Goal: Obtain resource: Obtain resource

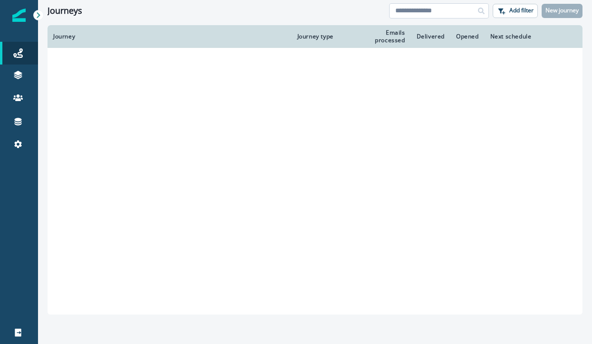
click at [416, 13] on input at bounding box center [439, 10] width 100 height 15
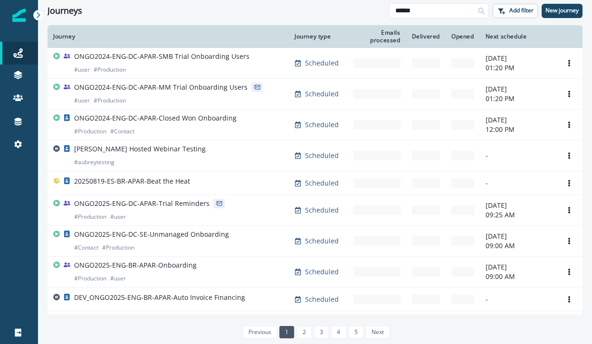
type input "******"
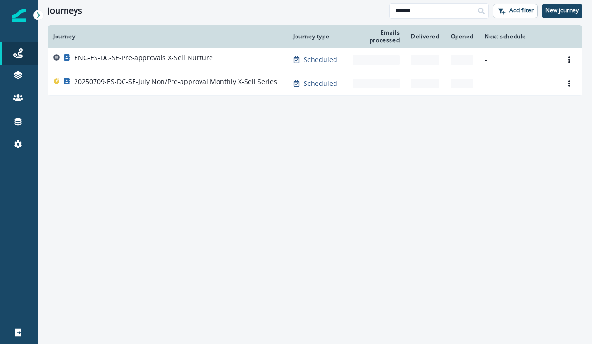
click at [467, 33] on div "Opened" at bounding box center [462, 37] width 23 height 8
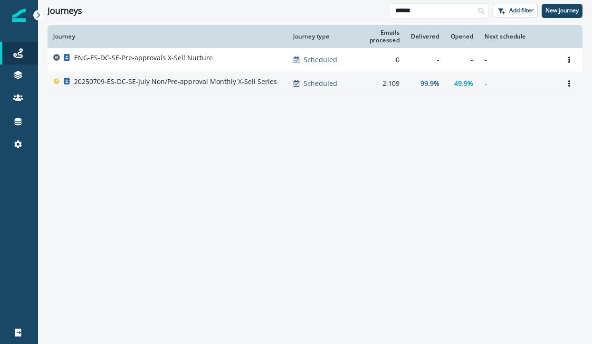
click at [165, 88] on div "20250709-ES-DC-SE-July Non/Pre-approval Monthly X-Sell Series" at bounding box center [175, 83] width 203 height 13
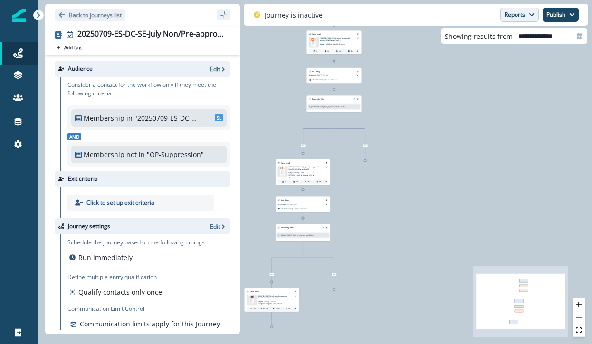
click at [526, 15] on button "Reports" at bounding box center [519, 15] width 38 height 14
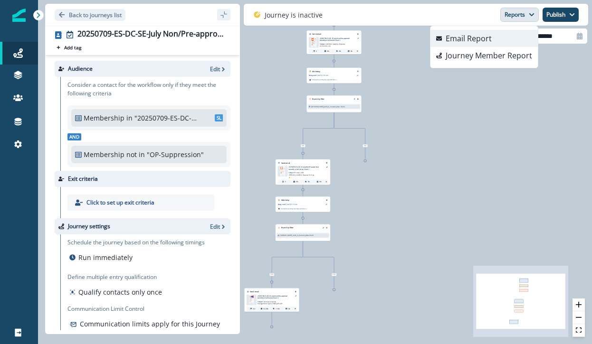
click at [498, 35] on button "Email Report" at bounding box center [483, 38] width 107 height 17
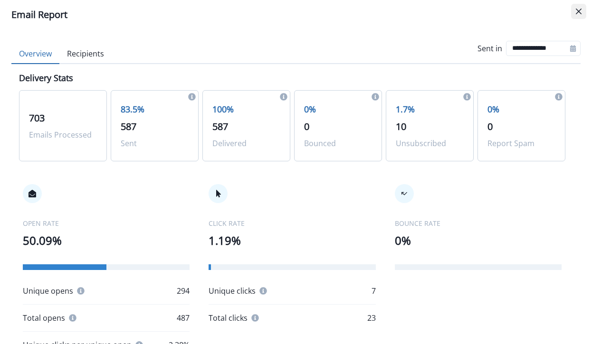
click at [580, 10] on icon "Close" at bounding box center [579, 12] width 6 height 6
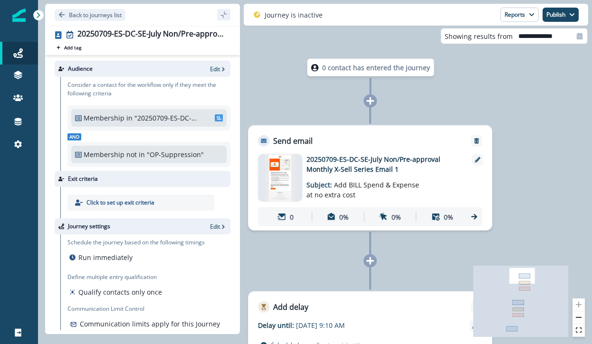
click at [338, 162] on p "20250709-ES-DC-SE-July Non/Pre-approval Monthly X-Sell Series Email 1" at bounding box center [382, 164] width 152 height 20
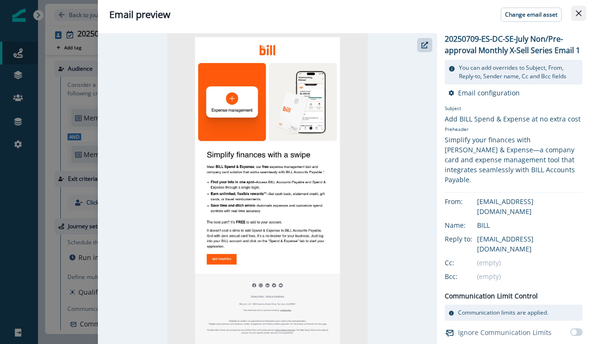
click at [573, 10] on button "Close" at bounding box center [578, 13] width 15 height 15
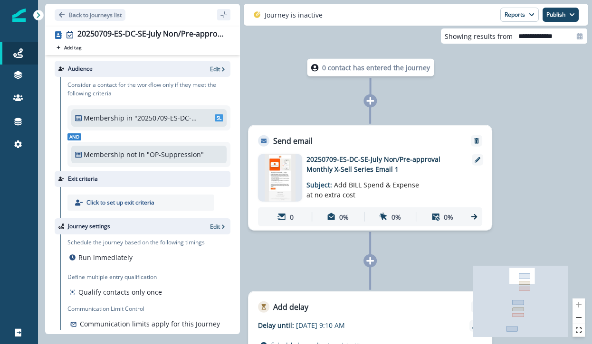
click at [475, 217] on icon at bounding box center [474, 217] width 6 height 6
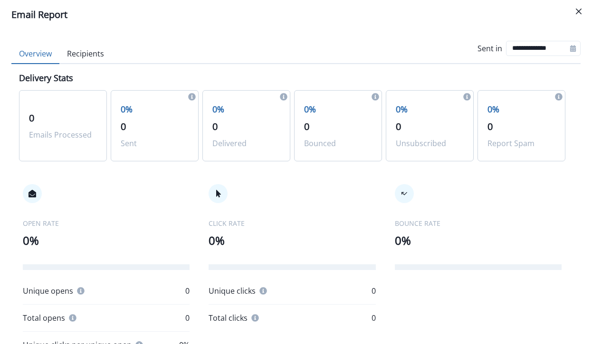
click at [85, 53] on button "Recipients" at bounding box center [85, 54] width 52 height 20
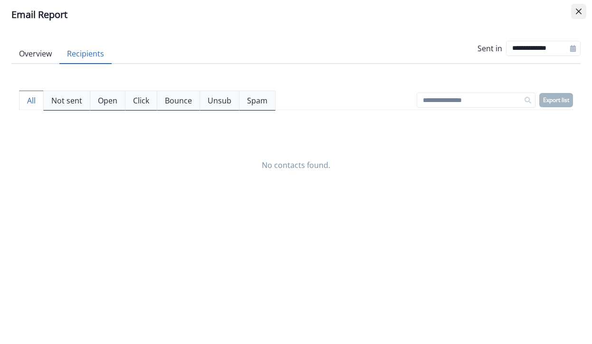
click at [584, 12] on button "Close" at bounding box center [578, 11] width 15 height 15
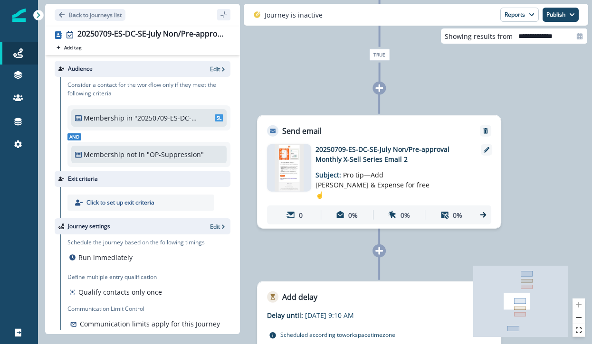
click at [483, 212] on icon at bounding box center [483, 215] width 6 height 6
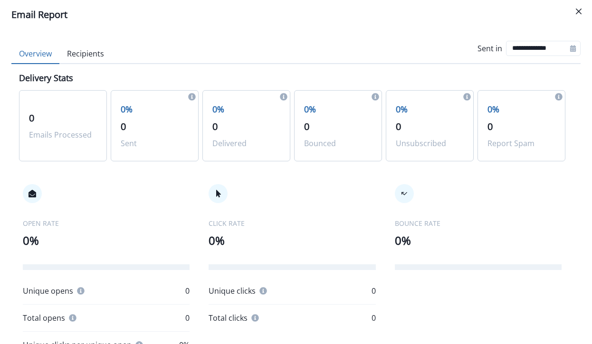
click at [76, 51] on button "Recipients" at bounding box center [85, 54] width 52 height 20
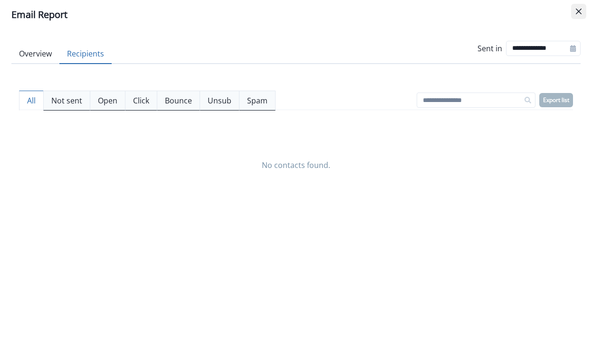
click at [577, 10] on icon "Close" at bounding box center [579, 12] width 6 height 6
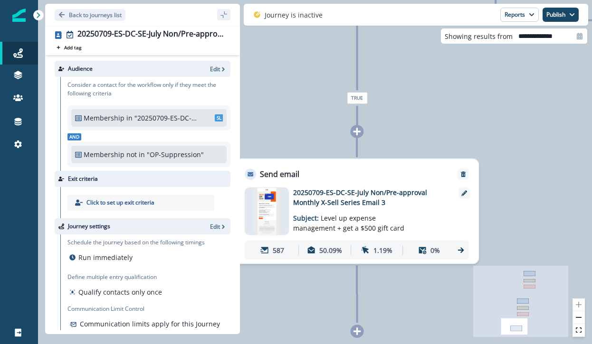
click at [459, 248] on icon at bounding box center [460, 250] width 9 height 9
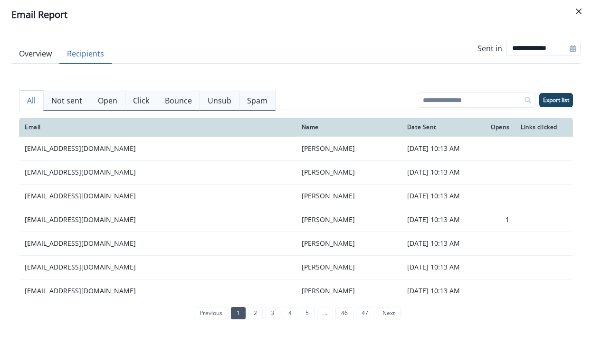
click at [92, 53] on button "Recipients" at bounding box center [85, 54] width 52 height 20
click at [548, 102] on p "Export list" at bounding box center [556, 100] width 26 height 7
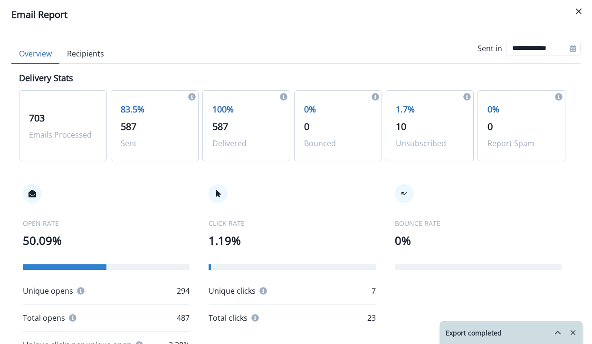
click at [37, 53] on button "Overview" at bounding box center [35, 54] width 48 height 20
click at [577, 8] on button "Close" at bounding box center [578, 11] width 15 height 15
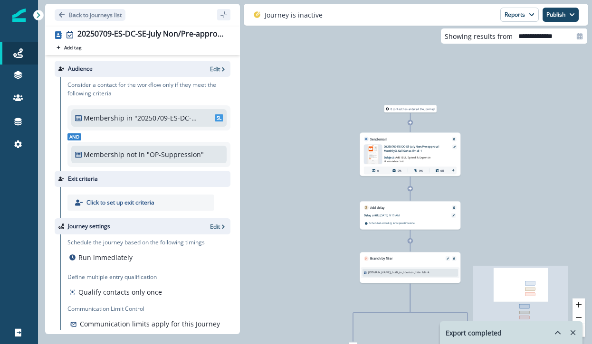
click at [574, 39] on div at bounding box center [579, 35] width 15 height 15
select select "*"
select select "****"
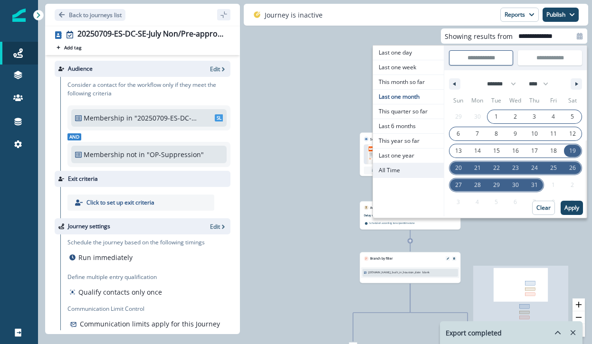
click at [404, 172] on span "All Time" at bounding box center [408, 170] width 71 height 14
type input "********"
type input "**********"
select select "**"
select select "****"
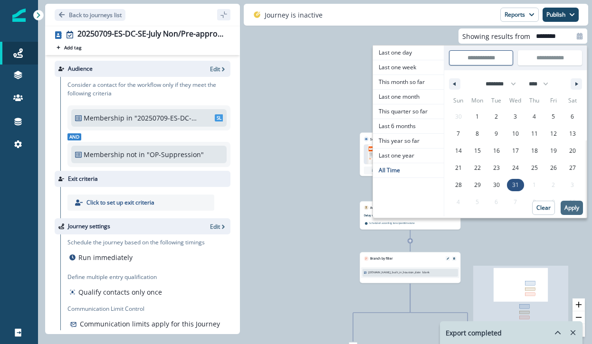
click at [577, 206] on p "Apply" at bounding box center [571, 208] width 15 height 7
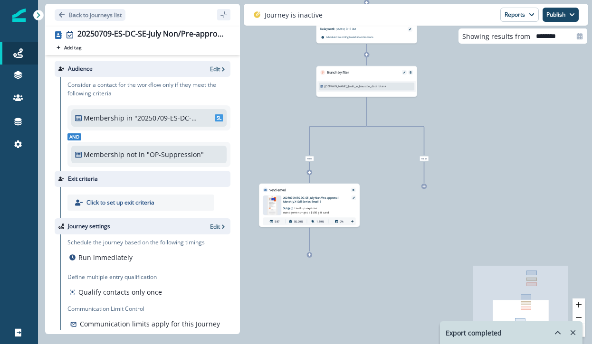
click at [483, 168] on div "703 contacts have entered the journey Send email Email asset changed, journey r…" at bounding box center [315, 172] width 554 height 344
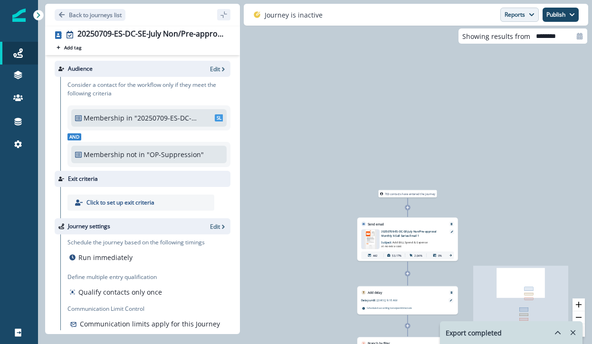
click at [514, 15] on button "Reports" at bounding box center [519, 15] width 38 height 14
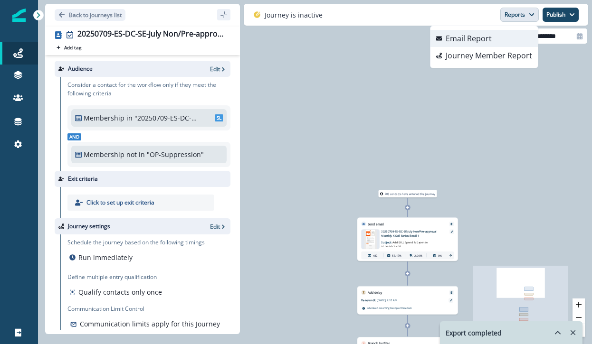
click at [476, 40] on p "Email Report" at bounding box center [468, 38] width 46 height 11
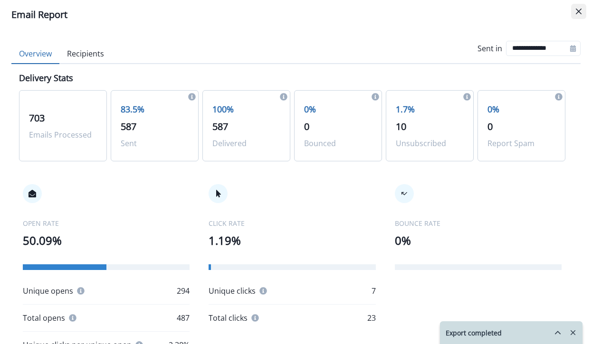
click at [575, 9] on button "Close" at bounding box center [578, 11] width 15 height 15
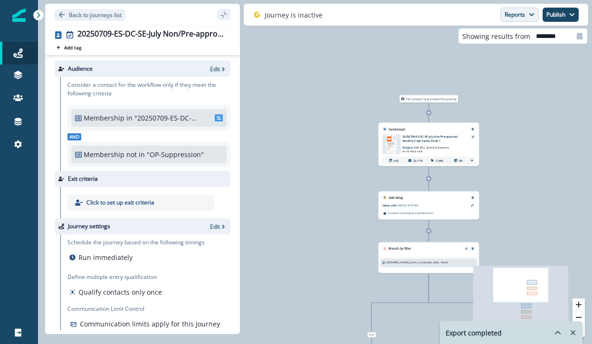
click at [515, 14] on button "Reports" at bounding box center [519, 15] width 38 height 14
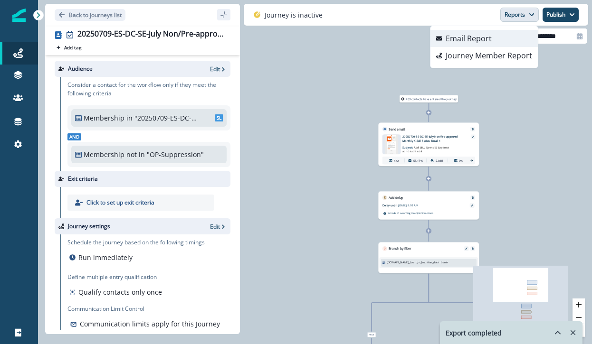
click at [478, 36] on p "Email Report" at bounding box center [468, 38] width 46 height 11
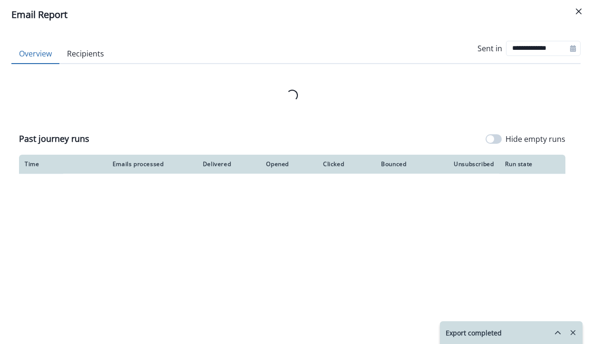
click at [85, 57] on button "Recipients" at bounding box center [85, 54] width 52 height 20
click at [36, 50] on button "Overview" at bounding box center [35, 54] width 48 height 20
click at [574, 47] on icon at bounding box center [573, 48] width 6 height 7
select select "*"
select select "****"
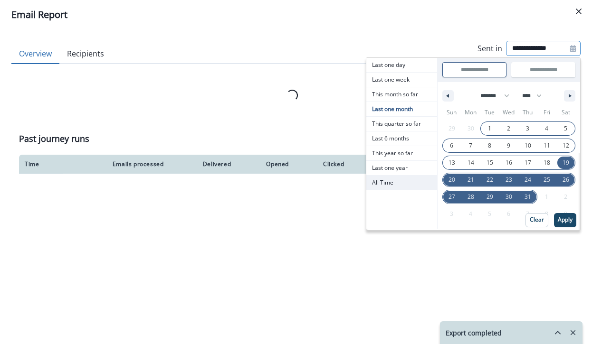
click at [390, 179] on span "All Time" at bounding box center [401, 183] width 71 height 14
type input "********"
type input "**********"
select select "**"
select select "****"
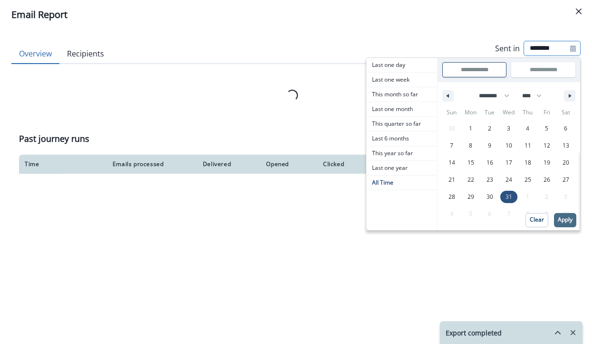
click at [561, 217] on p "Apply" at bounding box center [564, 220] width 15 height 7
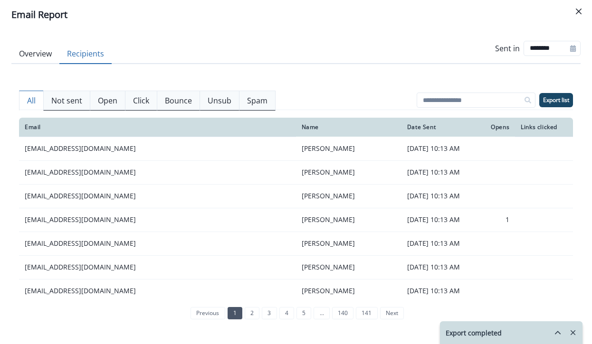
click at [92, 53] on button "Recipients" at bounding box center [85, 54] width 52 height 20
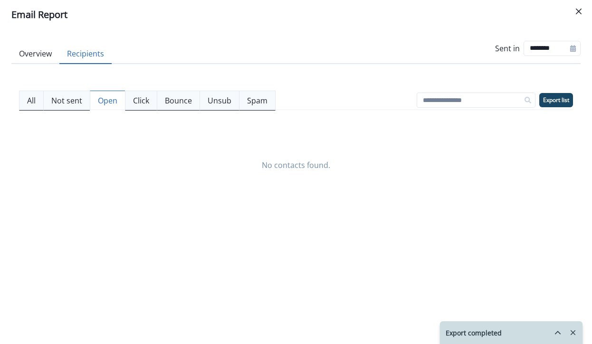
click at [108, 98] on p "Open" at bounding box center [107, 100] width 19 height 11
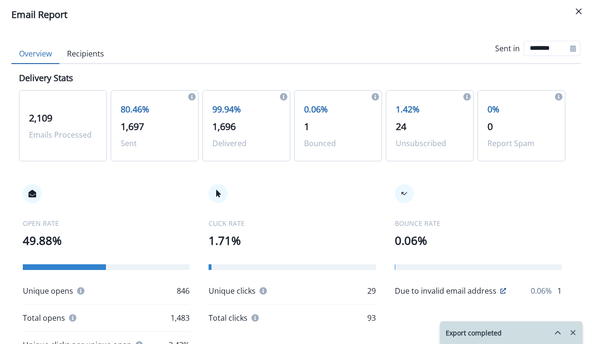
click at [35, 54] on button "Overview" at bounding box center [35, 54] width 48 height 20
click at [100, 58] on button "Recipients" at bounding box center [85, 54] width 52 height 20
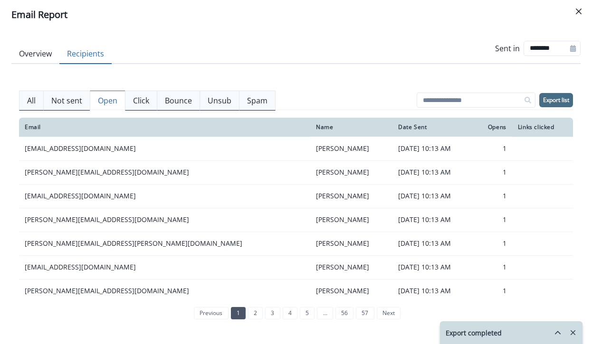
click at [559, 103] on p "Export list" at bounding box center [556, 100] width 26 height 7
click at [505, 332] on div "Exports completed" at bounding box center [511, 333] width 142 height 22
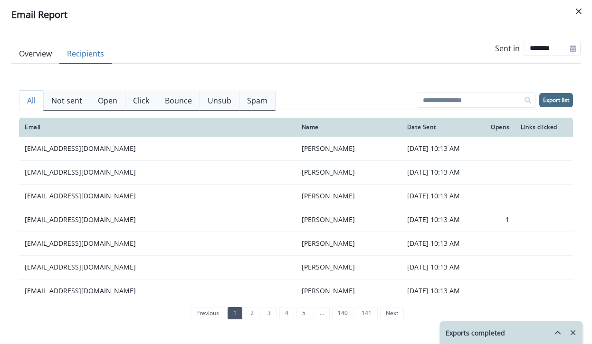
click at [31, 102] on p "All" at bounding box center [31, 100] width 9 height 11
click at [64, 97] on p "Not sent" at bounding box center [66, 100] width 31 height 11
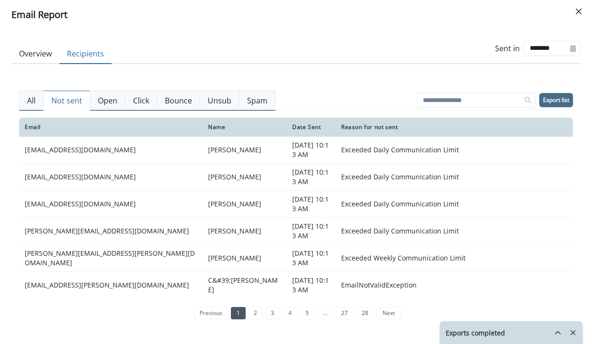
click at [30, 102] on p "All" at bounding box center [31, 100] width 9 height 11
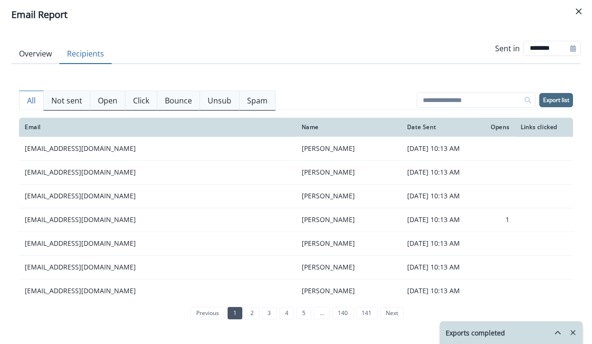
click at [559, 101] on p "Export list" at bounding box center [556, 100] width 26 height 7
click at [576, 10] on icon "Close" at bounding box center [579, 12] width 6 height 6
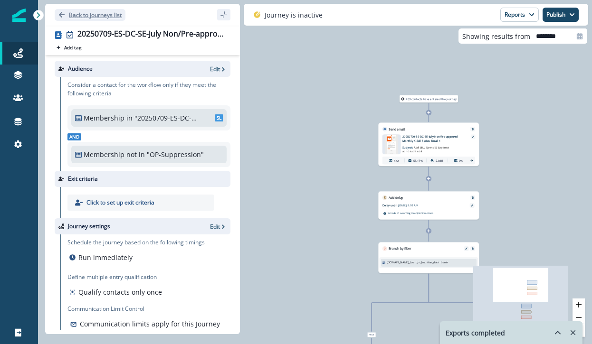
click at [59, 13] on icon "Go back" at bounding box center [61, 14] width 7 height 7
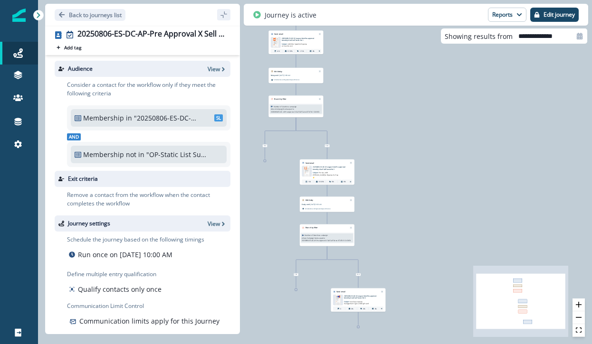
scroll to position [13, 0]
